Goal: Navigation & Orientation: Find specific page/section

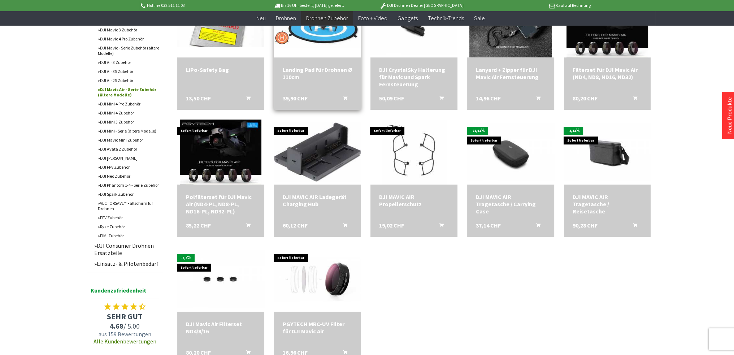
scroll to position [325, 0]
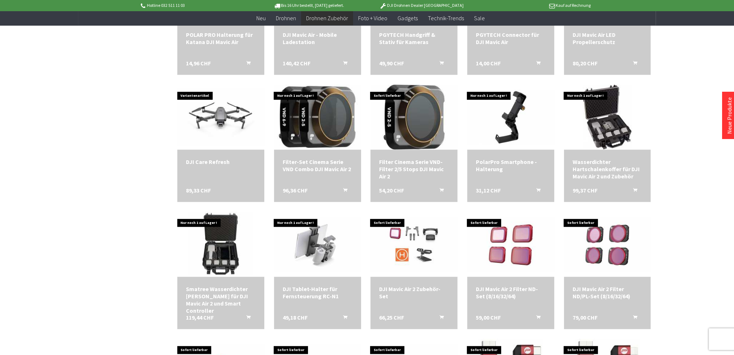
scroll to position [830, 0]
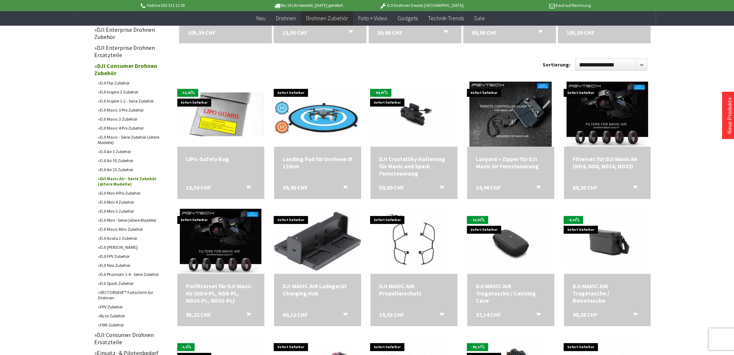
scroll to position [1065, 0]
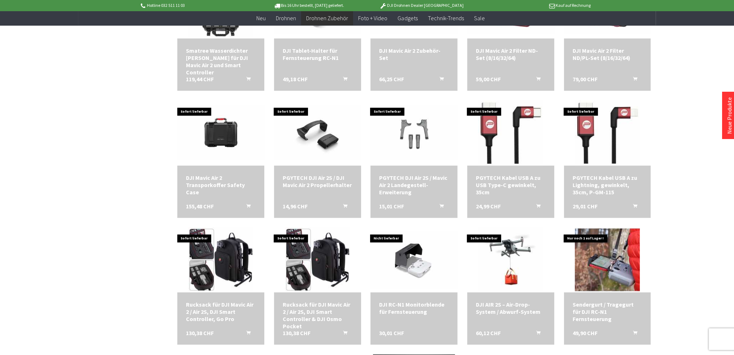
scroll to position [1319, 0]
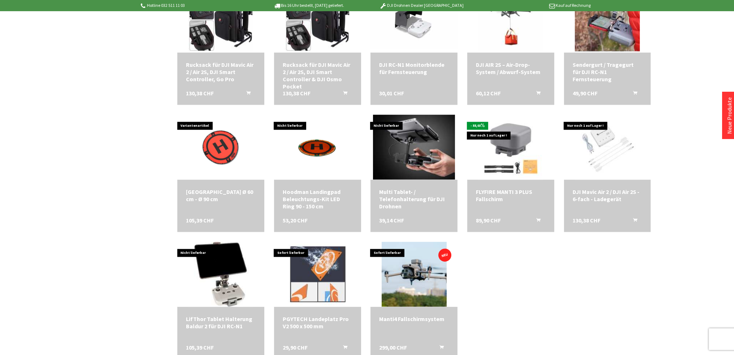
scroll to position [3, 0]
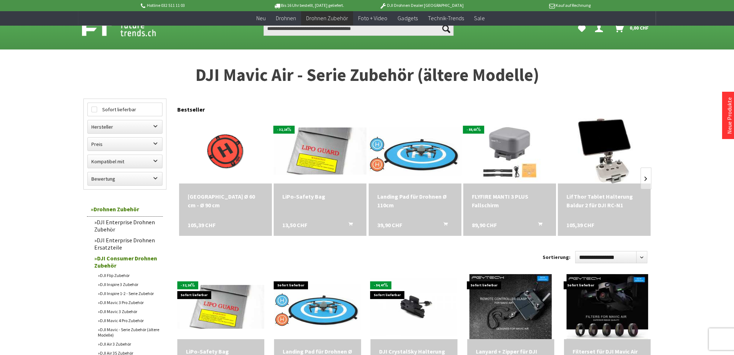
scroll to position [202, 0]
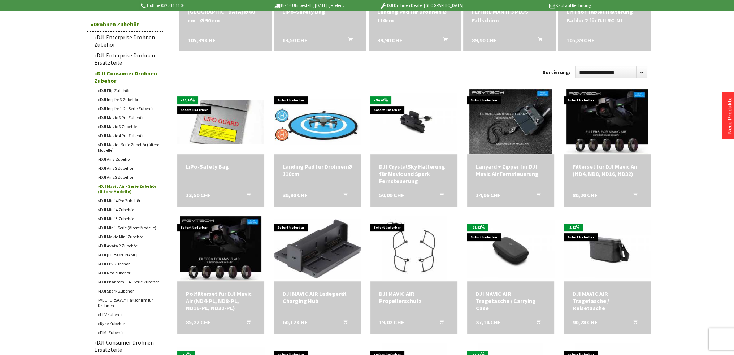
scroll to position [3, 0]
